Goal: Check status

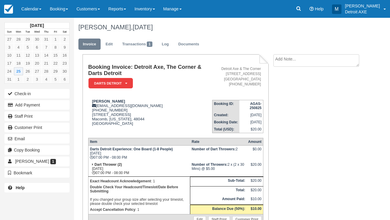
click at [25, 11] on link "Calendar" at bounding box center [31, 9] width 28 height 18
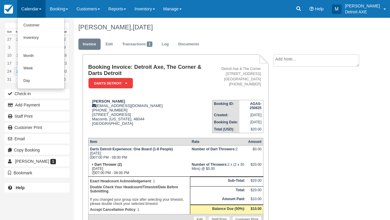
click at [35, 86] on ul "Customer Inventory Month Week Day" at bounding box center [40, 53] width 47 height 71
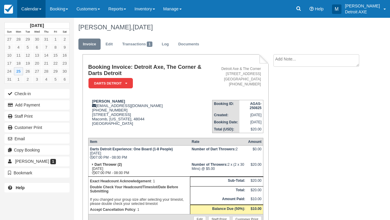
click at [31, 12] on link "Calendar" at bounding box center [31, 9] width 28 height 18
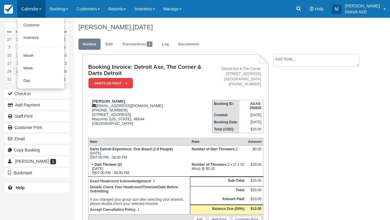
click at [44, 81] on link "Day" at bounding box center [40, 81] width 47 height 12
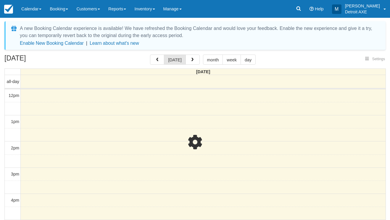
select select
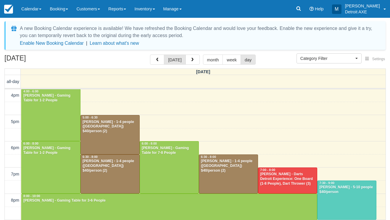
click at [64, 176] on div at bounding box center [51, 167] width 59 height 52
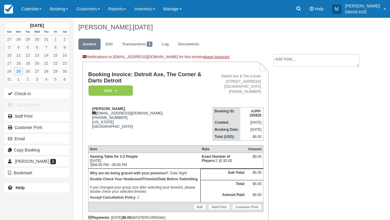
drag, startPoint x: 113, startPoint y: 91, endPoint x: 110, endPoint y: 99, distance: 8.4
click at [110, 99] on td "Booking Invoice: Detroit Axe, The Corner & Darts Detroit Paid   Pending Reserve…" at bounding box center [150, 86] width 125 height 31
click at [33, 12] on link "Calendar" at bounding box center [31, 9] width 28 height 18
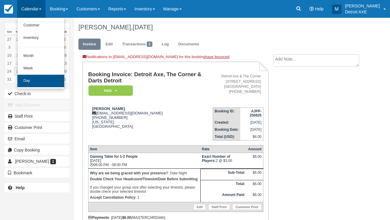
click at [36, 81] on link "Day" at bounding box center [40, 81] width 47 height 12
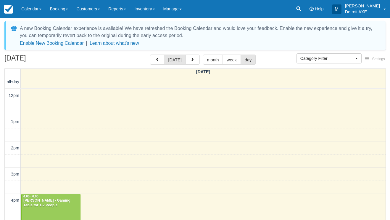
select select
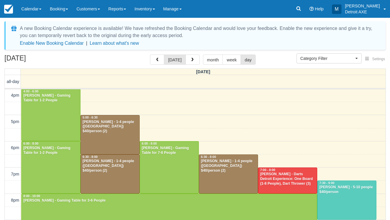
click at [98, 136] on div at bounding box center [110, 134] width 59 height 39
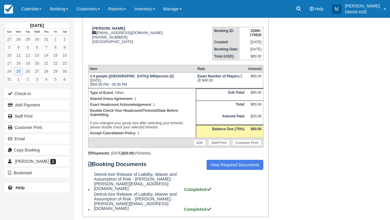
scroll to position [72, 0]
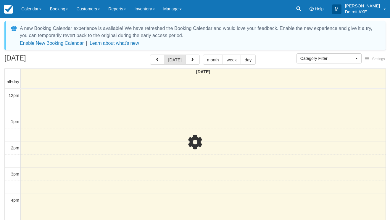
select select
